Goal: Information Seeking & Learning: Learn about a topic

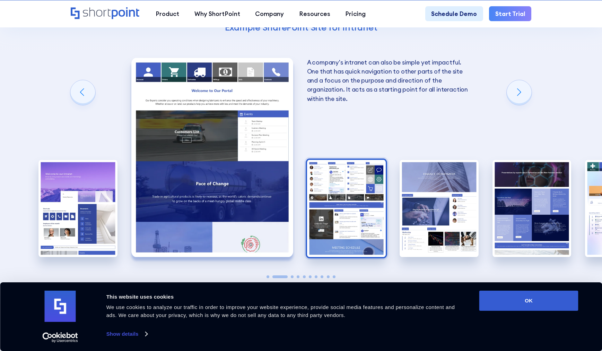
scroll to position [1074, 0]
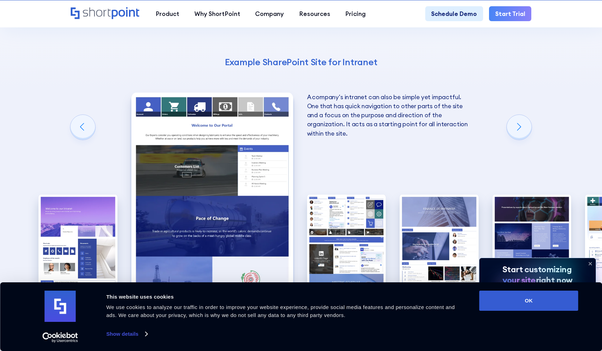
click at [592, 262] on icon at bounding box center [590, 263] width 11 height 11
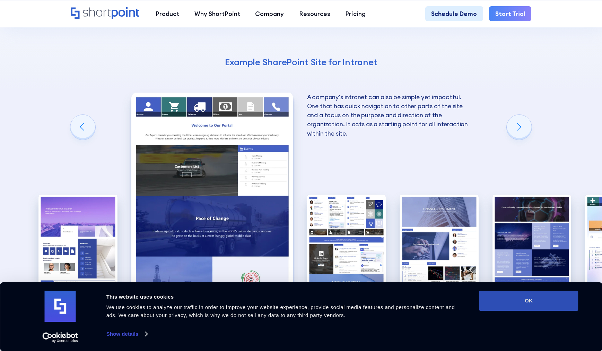
click at [569, 295] on button "OK" at bounding box center [528, 300] width 99 height 20
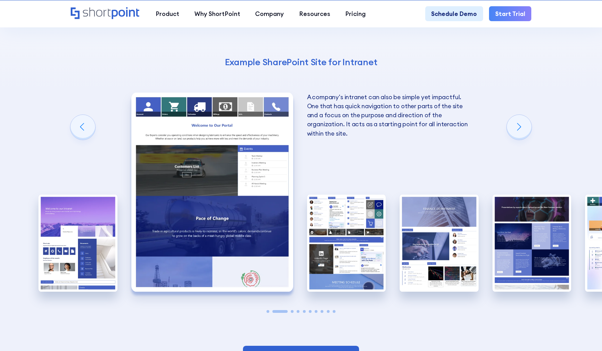
scroll to position [0, 0]
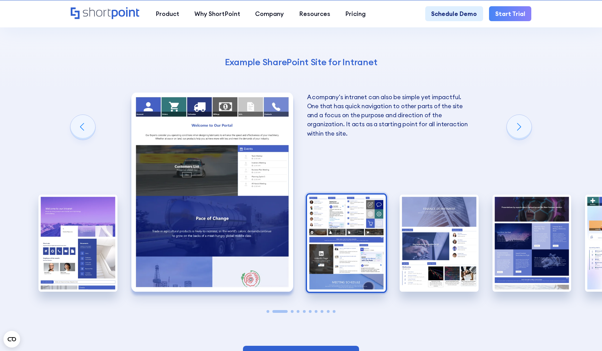
click at [333, 194] on img "3 / 10" at bounding box center [346, 242] width 79 height 97
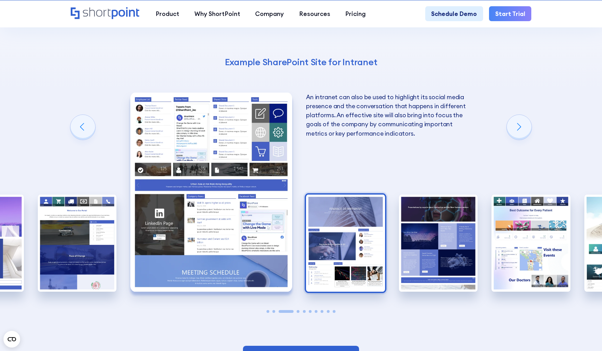
click at [349, 213] on img "4 / 10" at bounding box center [345, 242] width 79 height 97
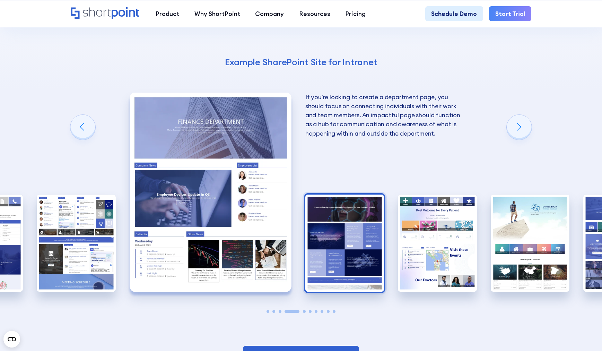
click at [335, 194] on img "5 / 10" at bounding box center [344, 242] width 79 height 97
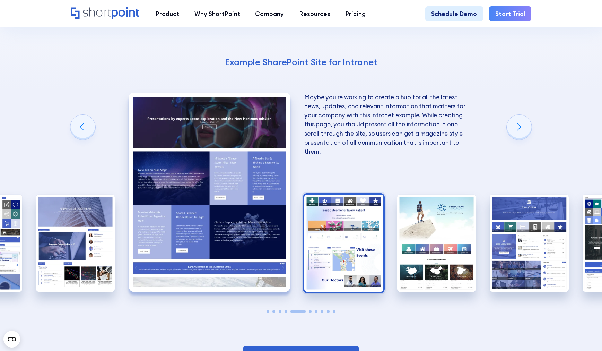
click at [337, 204] on img "6 / 10" at bounding box center [343, 242] width 79 height 97
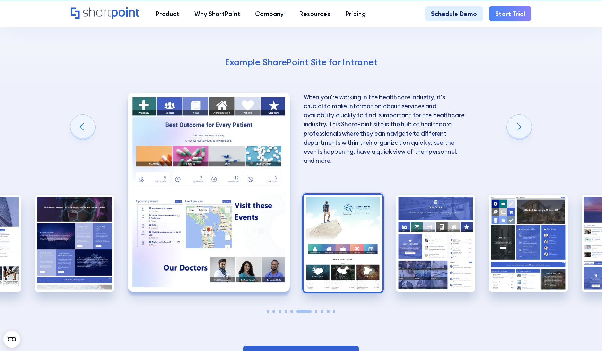
click at [360, 194] on img "7 / 10" at bounding box center [343, 242] width 79 height 97
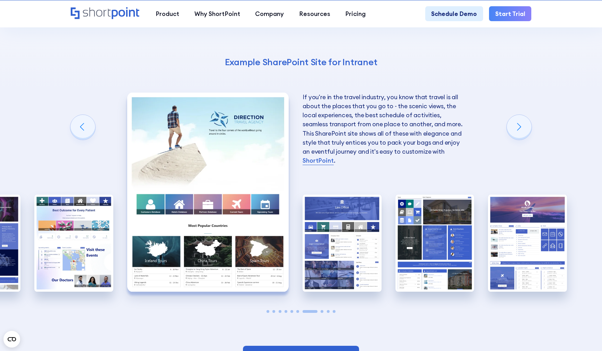
click at [360, 194] on img "8 / 10" at bounding box center [342, 242] width 79 height 97
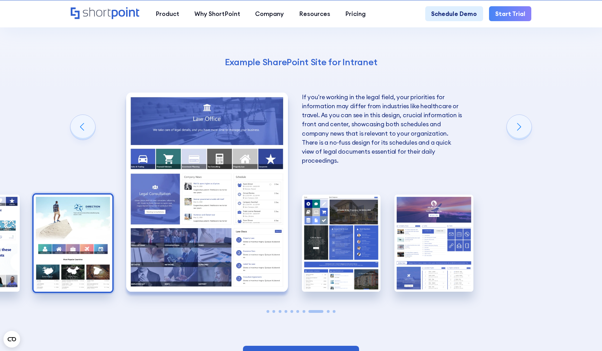
click at [360, 194] on img "9 / 10" at bounding box center [341, 242] width 79 height 97
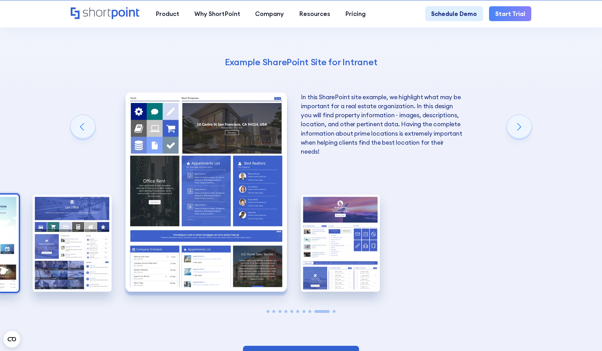
click at [360, 194] on img "10 / 10" at bounding box center [340, 242] width 79 height 97
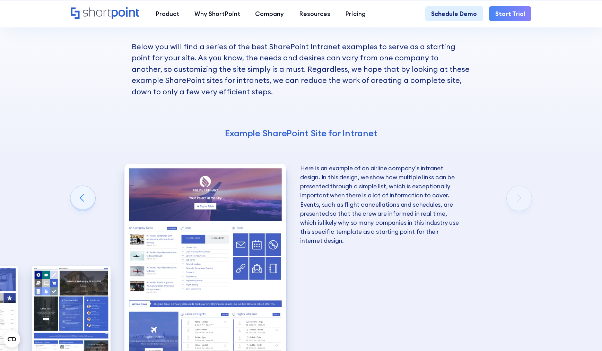
scroll to position [1040, 0]
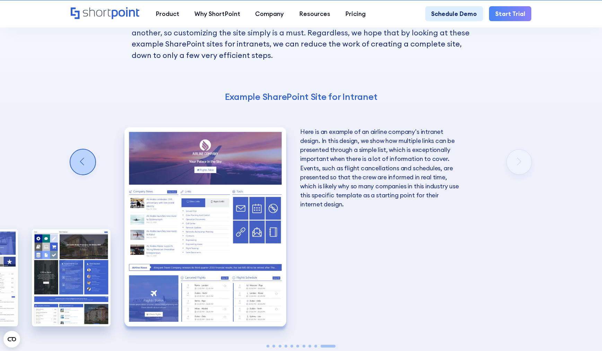
click at [84, 149] on div "Previous slide" at bounding box center [82, 161] width 25 height 25
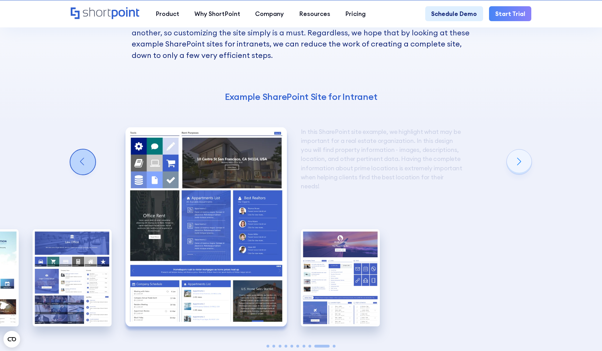
click at [84, 149] on div "Previous slide" at bounding box center [82, 161] width 25 height 25
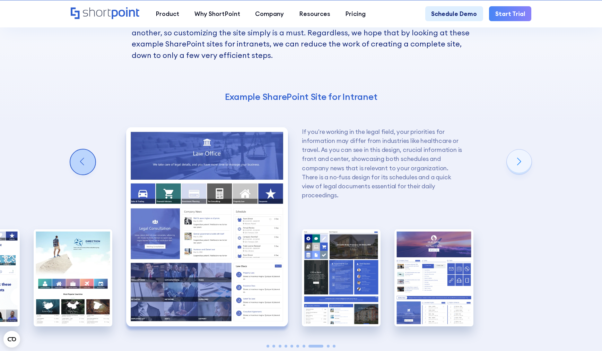
click at [84, 149] on div "Previous slide" at bounding box center [82, 161] width 25 height 25
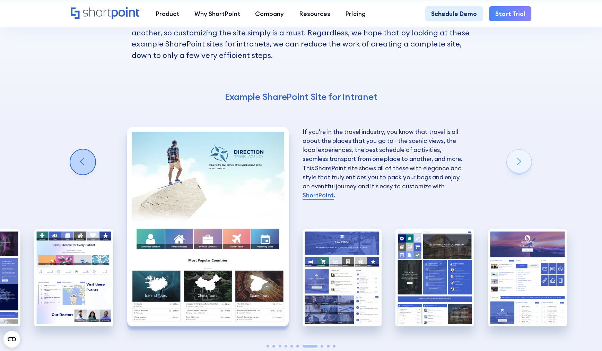
click at [84, 149] on div "Previous slide" at bounding box center [82, 161] width 25 height 25
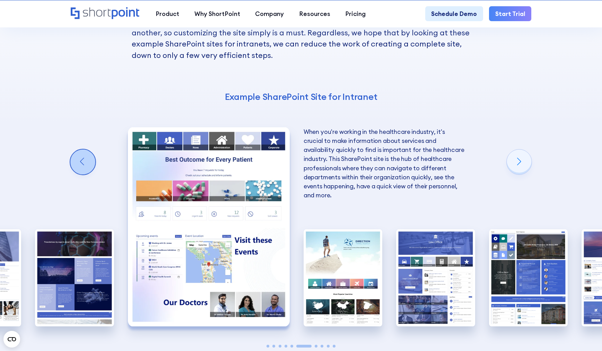
click at [84, 149] on div "Previous slide" at bounding box center [82, 161] width 25 height 25
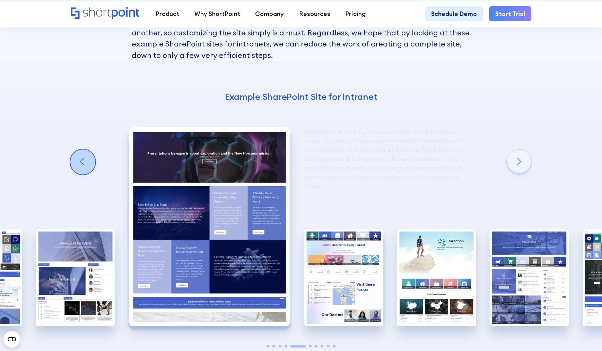
click at [84, 149] on div "Previous slide" at bounding box center [82, 161] width 25 height 25
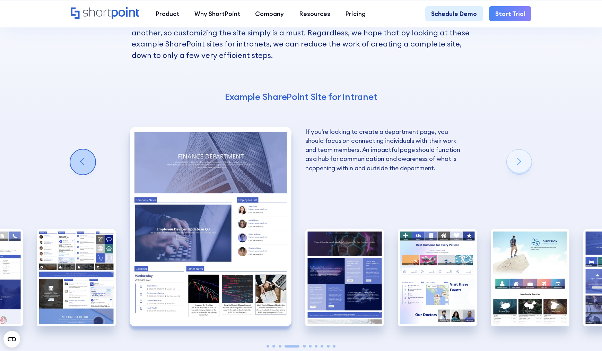
click at [84, 149] on div "Previous slide" at bounding box center [82, 161] width 25 height 25
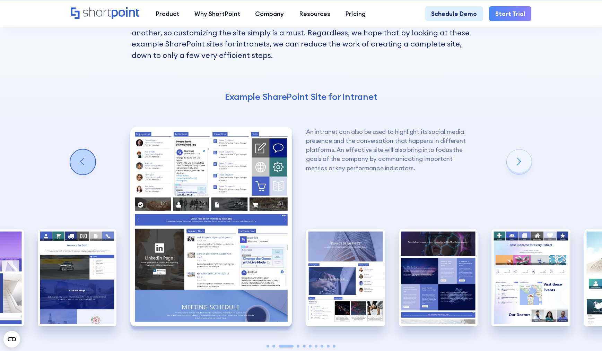
click at [84, 149] on div "Previous slide" at bounding box center [82, 161] width 25 height 25
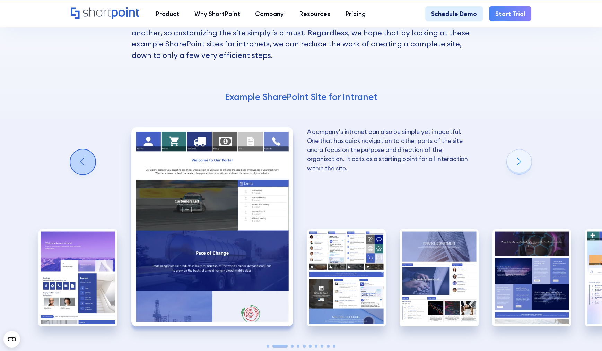
click at [84, 149] on div "Previous slide" at bounding box center [82, 161] width 25 height 25
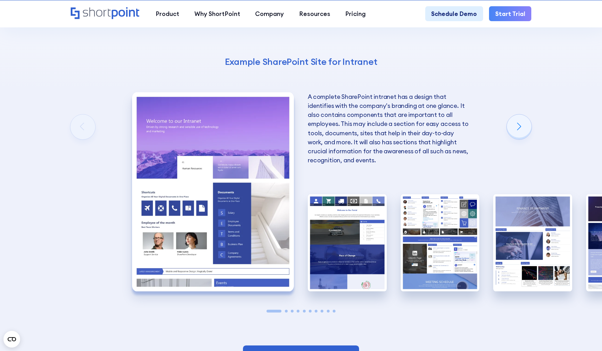
scroll to position [1074, 0]
click at [211, 195] on img "1 / 10" at bounding box center [213, 192] width 162 height 199
click at [238, 177] on img "1 / 10" at bounding box center [213, 192] width 162 height 199
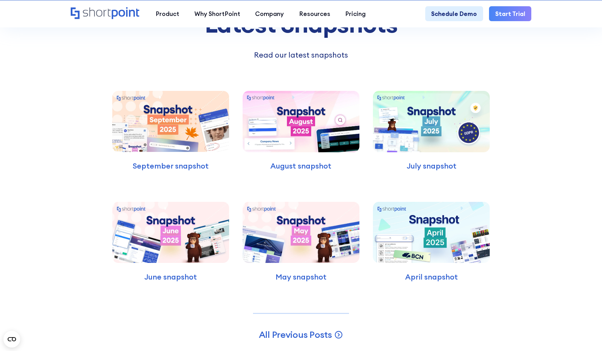
scroll to position [1663, 0]
